Goal: Navigation & Orientation: Find specific page/section

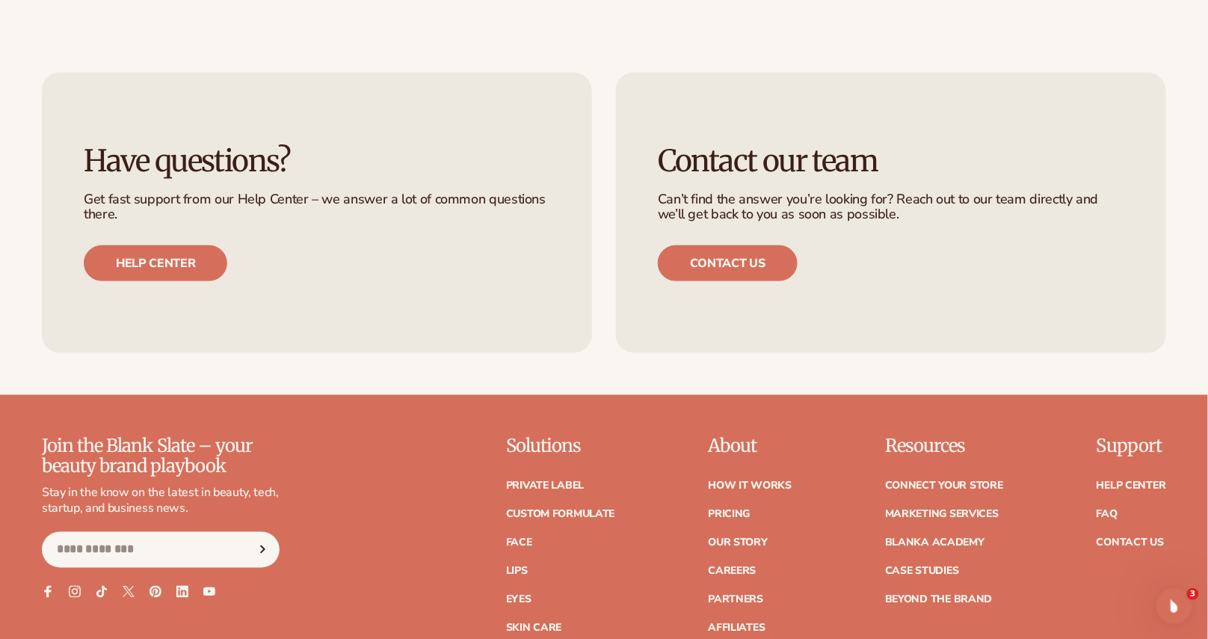
scroll to position [6318, 0]
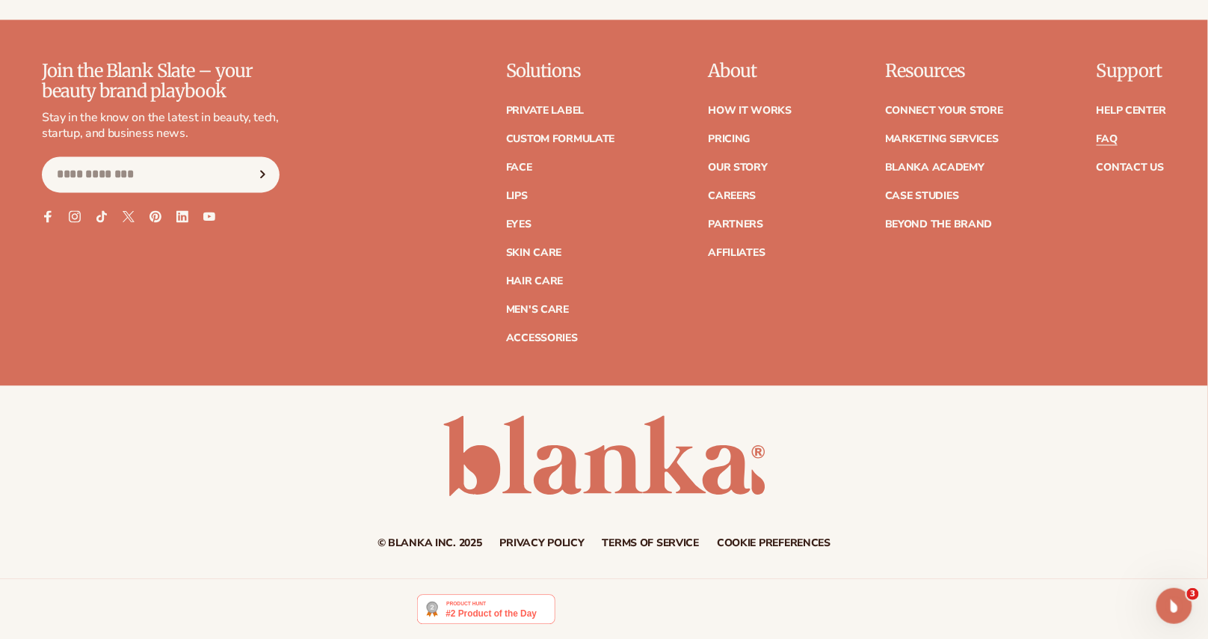
click at [1111, 138] on link "FAQ" at bounding box center [1107, 140] width 21 height 10
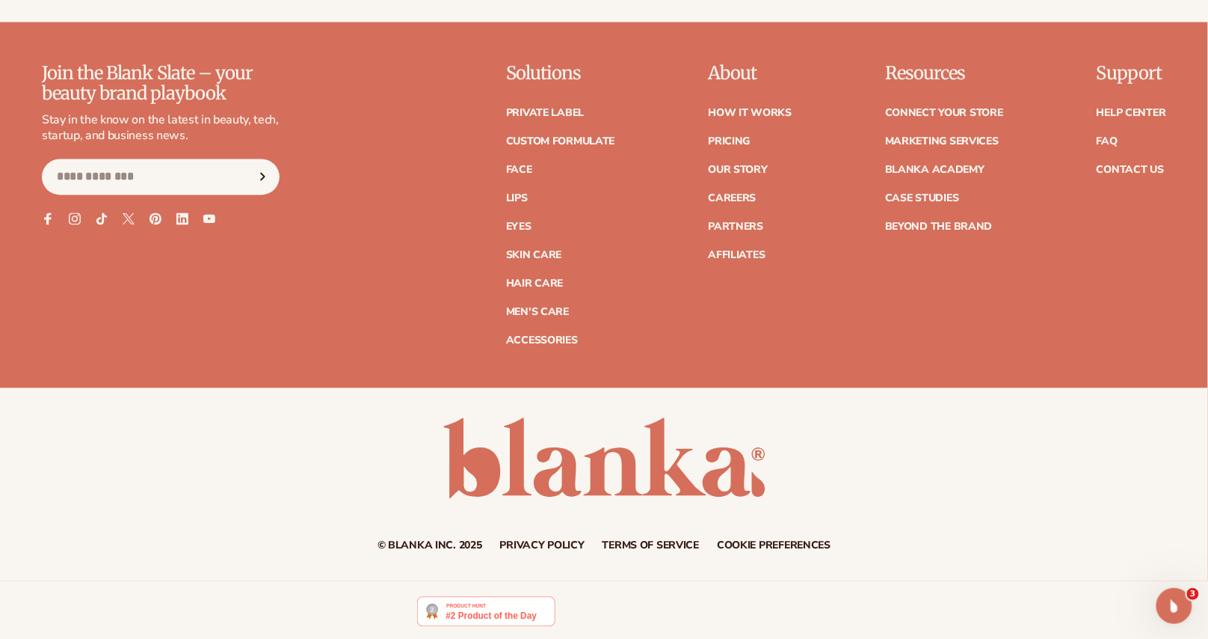
click at [533, 541] on link "Privacy policy" at bounding box center [542, 546] width 85 height 10
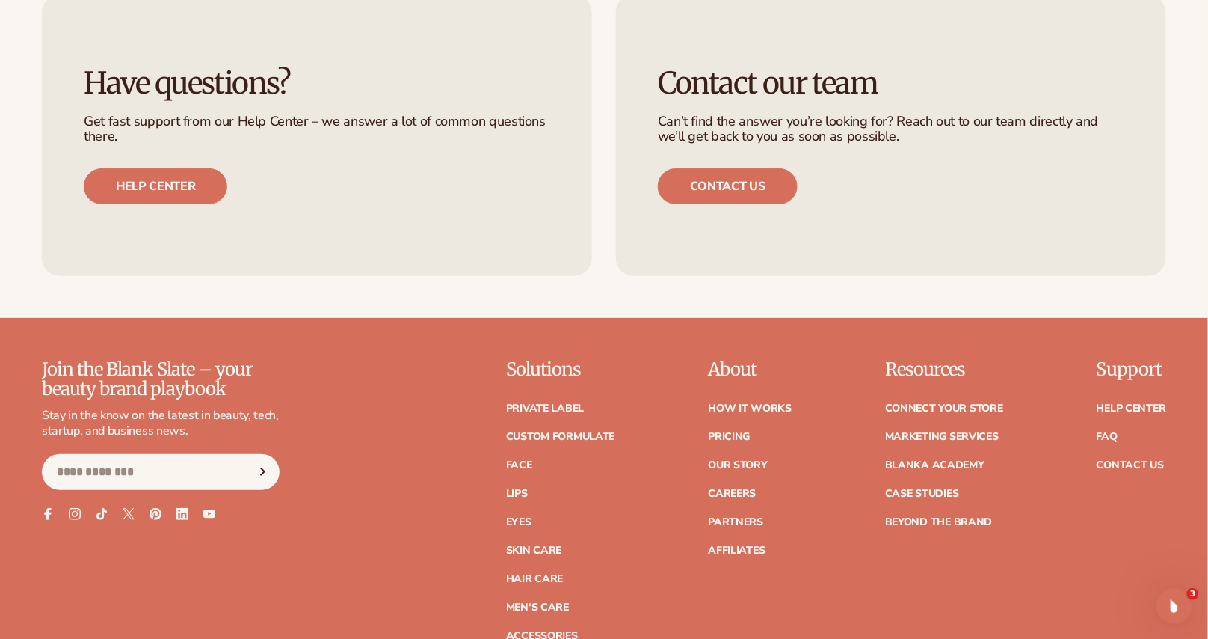
scroll to position [5725, 0]
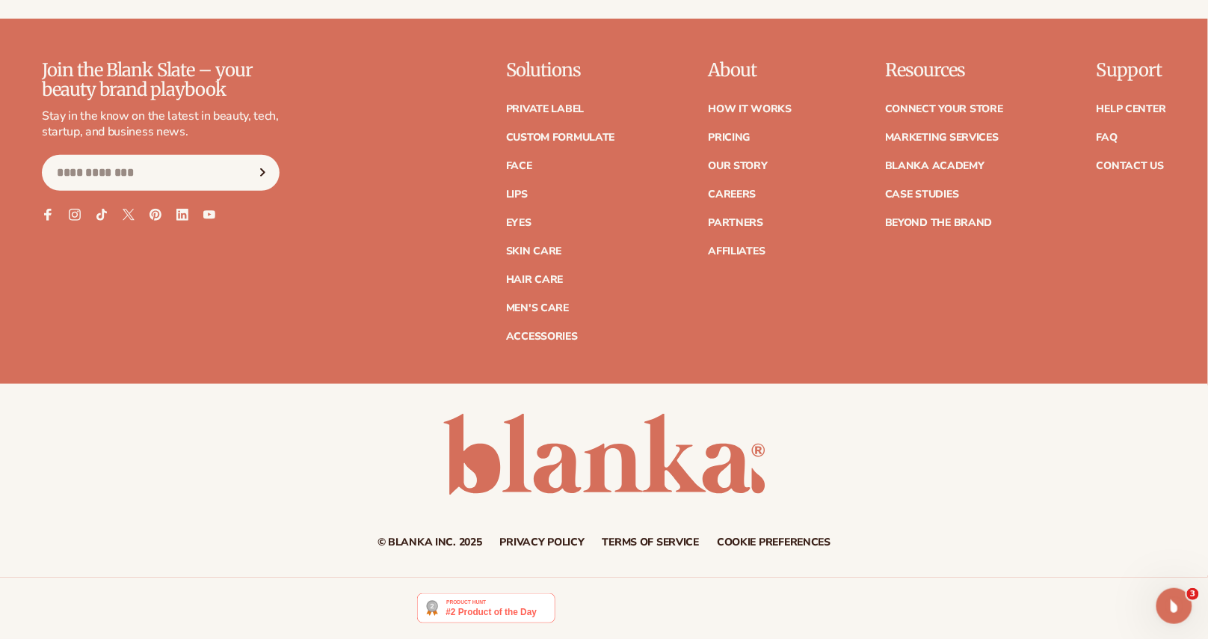
click at [643, 541] on link "Terms of service" at bounding box center [651, 542] width 97 height 10
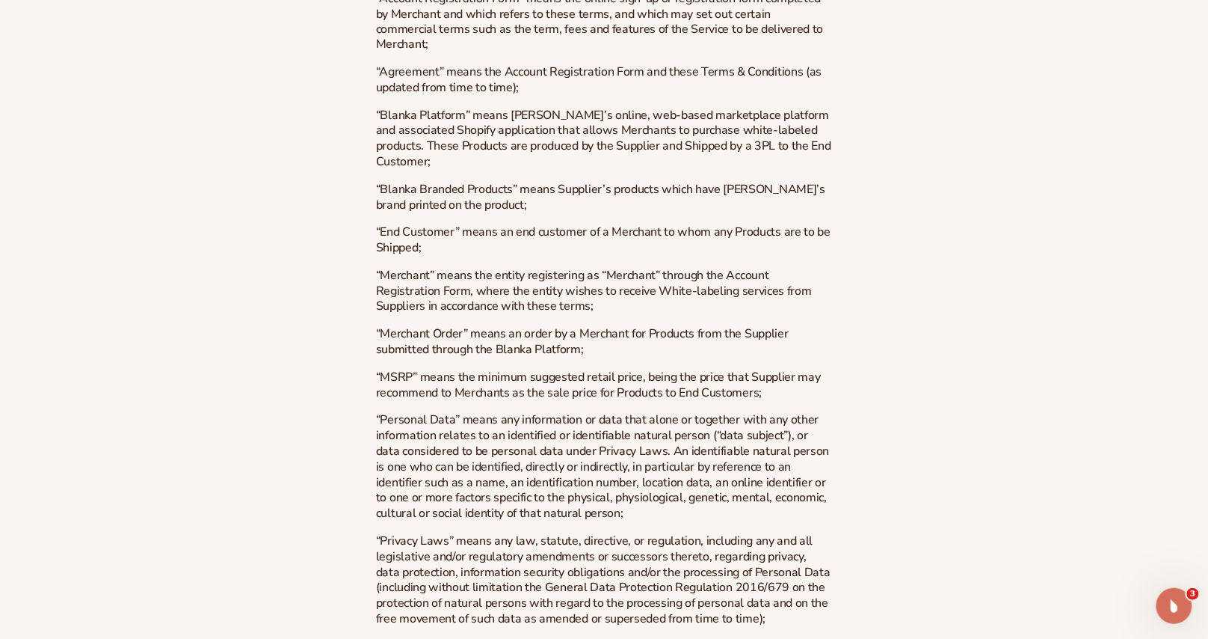
scroll to position [1044, 0]
